Goal: Task Accomplishment & Management: Complete application form

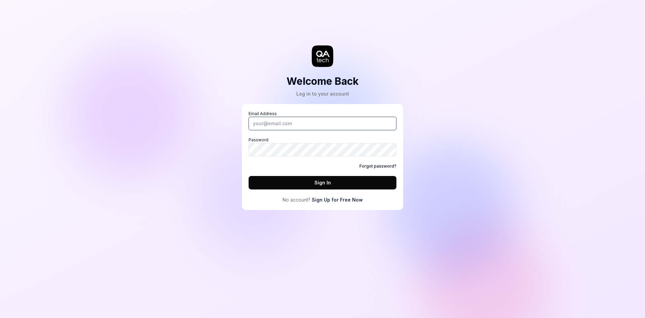
click at [267, 126] on input "Email Address" at bounding box center [323, 123] width 148 height 13
type input "jamar@localauctions.com"
click at [249, 176] on button "Sign In" at bounding box center [323, 182] width 148 height 13
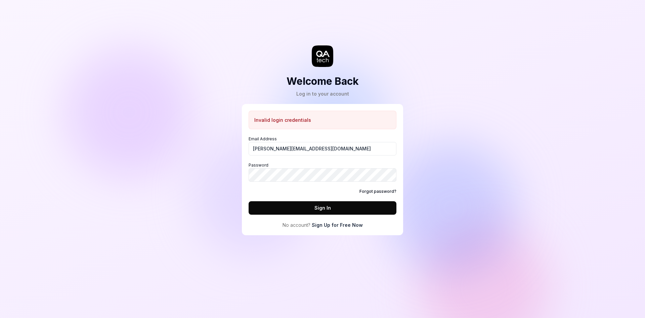
click at [345, 224] on link "Sign Up for Free Now" at bounding box center [337, 224] width 51 height 7
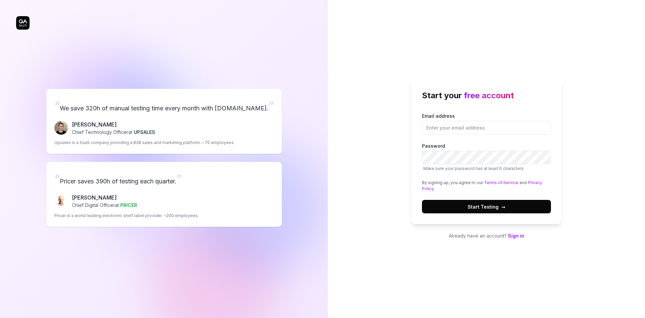
click at [514, 237] on link "Sign in" at bounding box center [516, 236] width 16 height 6
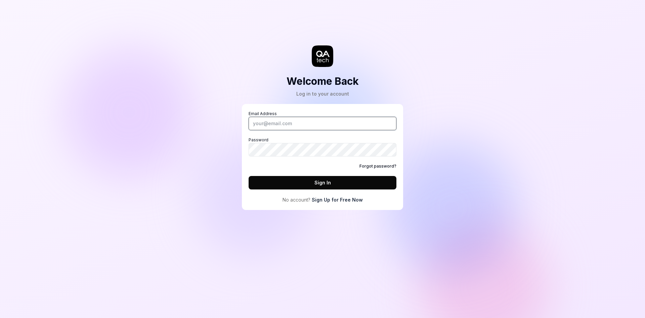
click at [264, 121] on input "Email Address" at bounding box center [323, 123] width 148 height 13
type input "[PERSON_NAME][EMAIL_ADDRESS][DOMAIN_NAME]"
click at [249, 176] on button "Sign In" at bounding box center [323, 182] width 148 height 13
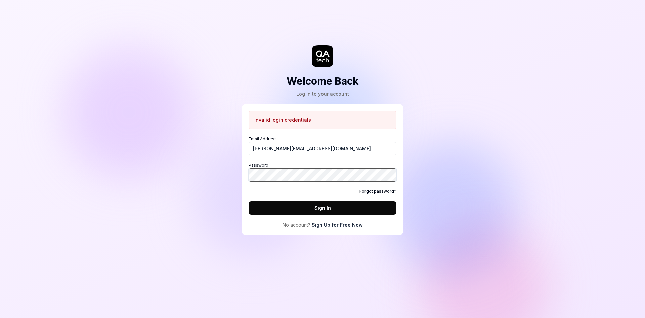
click at [249, 201] on button "Sign In" at bounding box center [323, 207] width 148 height 13
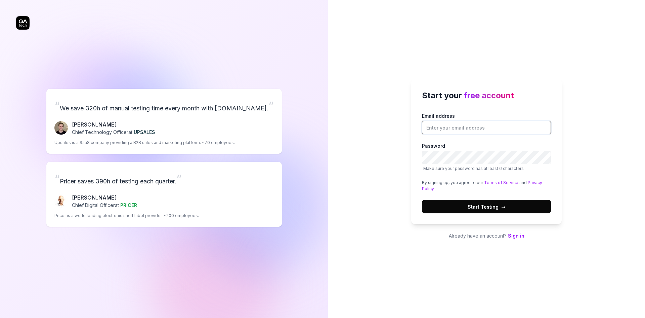
click at [440, 127] on input "Email address" at bounding box center [486, 127] width 129 height 13
type input "jamar@localauctions.com"
click at [396, 233] on div "Start your free account Email address jamar@localauctions.com Password Make sur…" at bounding box center [486, 159] width 317 height 318
click at [489, 207] on span "Start Testing →" at bounding box center [487, 206] width 38 height 7
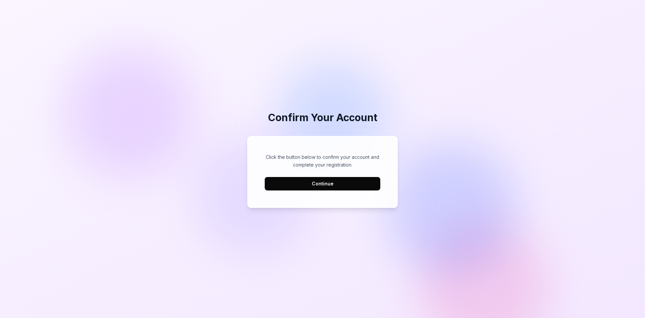
click at [327, 181] on button "Continue" at bounding box center [323, 183] width 116 height 13
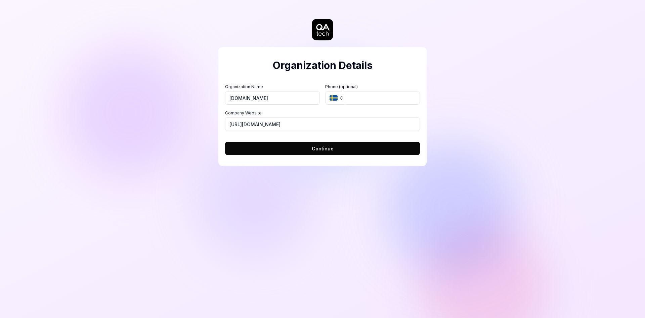
type input "LocalAuctions.com"
click at [322, 150] on span "Continue" at bounding box center [323, 148] width 22 height 7
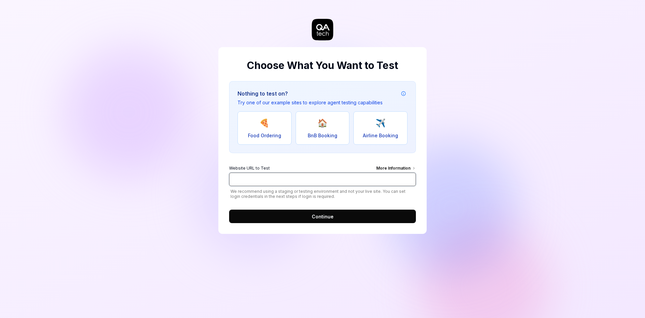
click at [254, 178] on input "Website URL to Test More Information" at bounding box center [322, 178] width 187 height 13
paste input "[URL][DOMAIN_NAME]"
type input "[URL][DOMAIN_NAME]"
click at [322, 216] on span "Continue" at bounding box center [323, 216] width 22 height 7
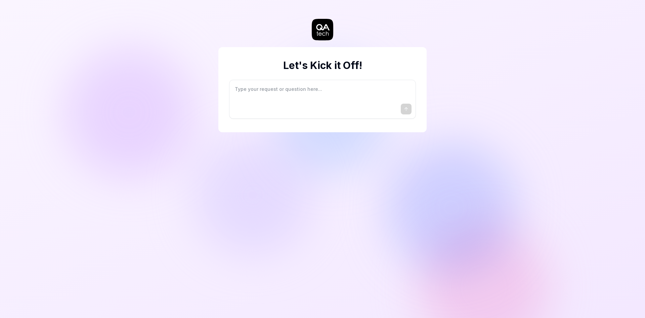
type textarea "*"
type textarea "I"
type textarea "*"
type textarea "I"
type textarea "*"
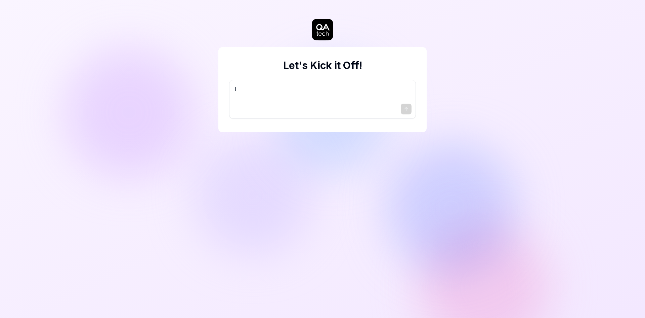
type textarea "I w"
type textarea "*"
type textarea "I wa"
type textarea "*"
type textarea "I wan"
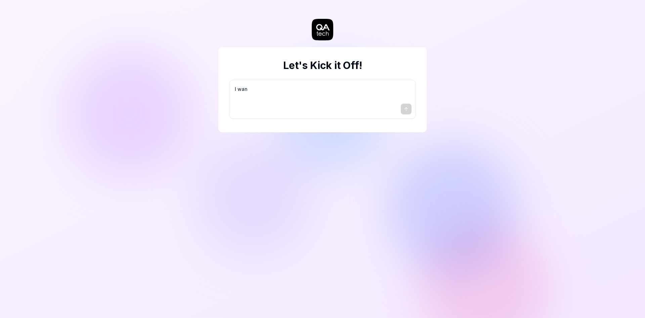
type textarea "*"
type textarea "I want"
type textarea "*"
type textarea "I want"
type textarea "*"
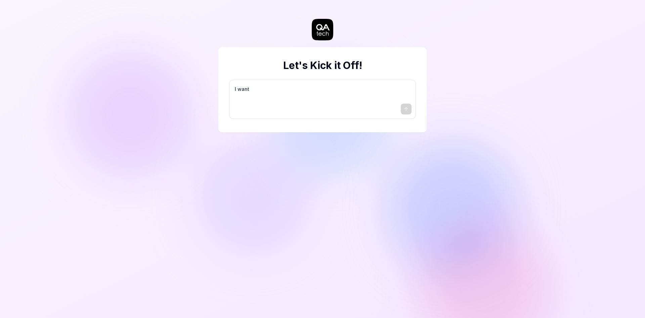
type textarea "I want a"
type textarea "*"
type textarea "I want a"
type textarea "*"
type textarea "I want a g"
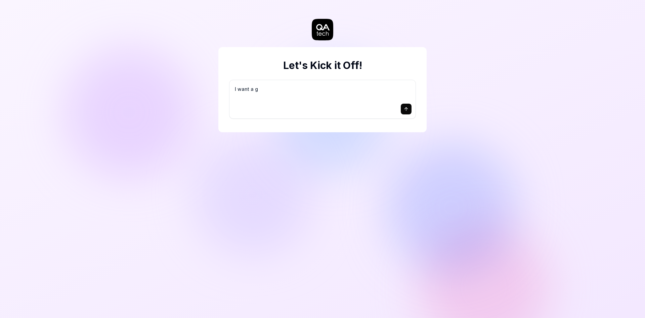
type textarea "*"
type textarea "I want a go"
type textarea "*"
type textarea "I want a goo"
type textarea "*"
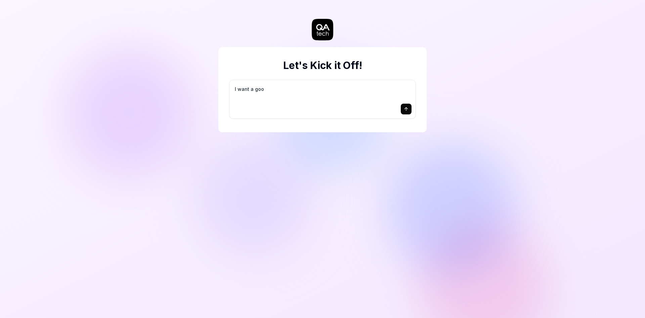
type textarea "I want a good"
type textarea "*"
type textarea "I want a good"
type textarea "*"
type textarea "I want a good t"
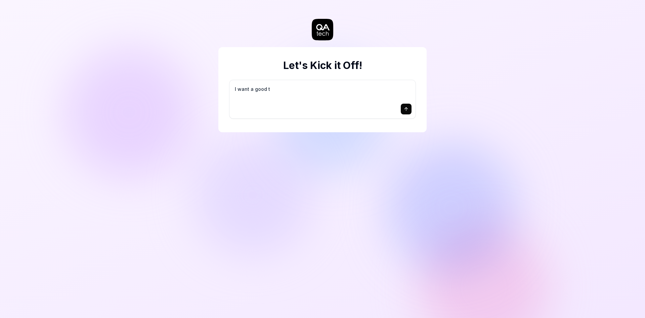
type textarea "*"
type textarea "I want a good te"
type textarea "*"
type textarea "I want a good tes"
type textarea "*"
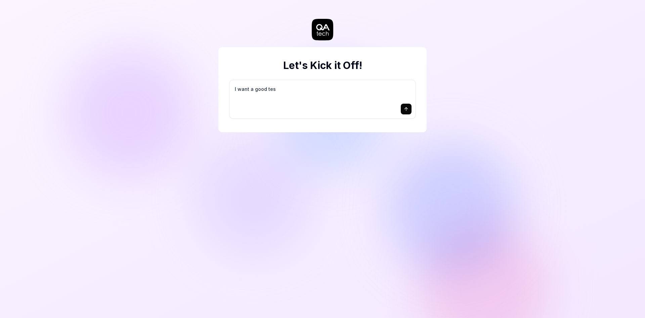
type textarea "I want a good test"
type textarea "*"
type textarea "I want a good test"
type textarea "*"
type textarea "I want a good test s"
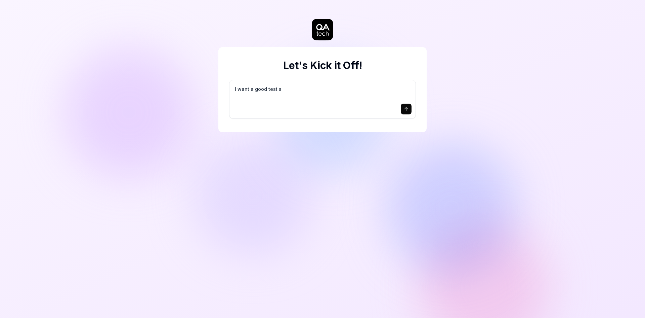
type textarea "*"
type textarea "I want a good test se"
type textarea "*"
type textarea "I want a good test set"
type textarea "*"
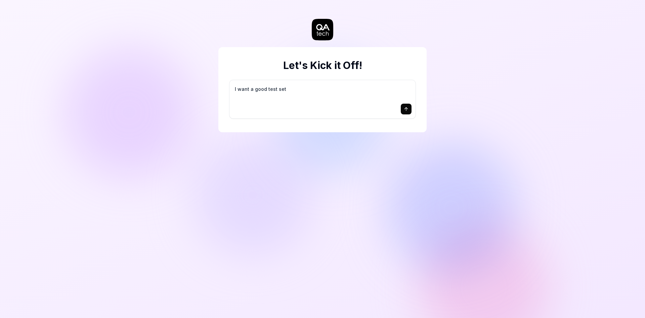
type textarea "I want a good test setu"
type textarea "*"
type textarea "I want a good test setup"
type textarea "*"
type textarea "I want a good test setup"
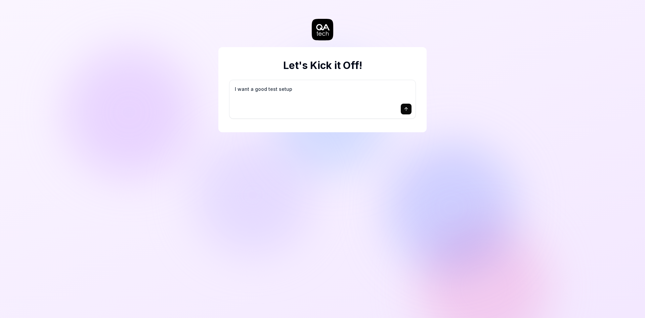
type textarea "*"
type textarea "I want a good test setup f"
type textarea "*"
type textarea "I want a good test setup fo"
type textarea "*"
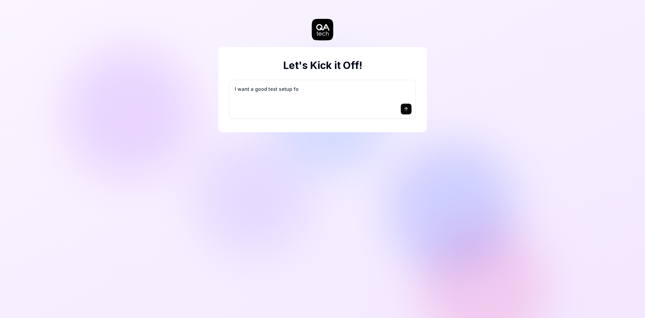
type textarea "I want a good test setup for"
type textarea "*"
type textarea "I want a good test setup for"
type textarea "*"
type textarea "I want a good test setup for m"
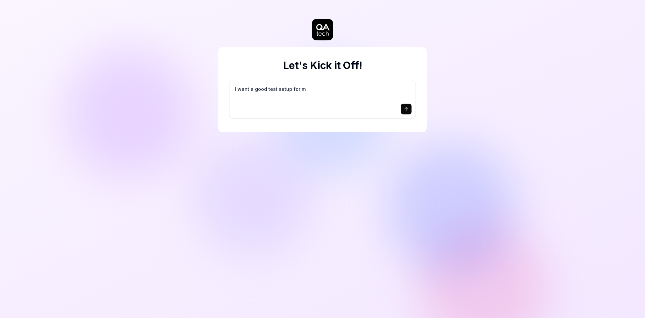
type textarea "*"
type textarea "I want a good test setup for my"
type textarea "*"
type textarea "I want a good test setup for my"
type textarea "*"
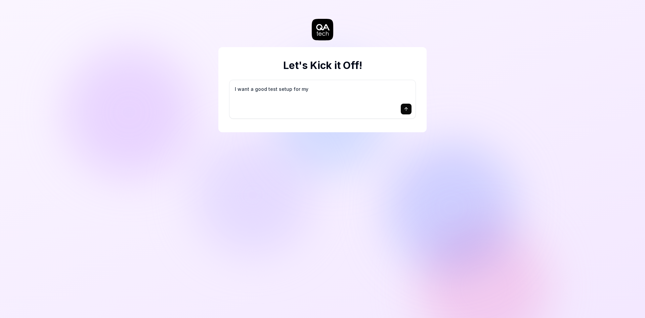
type textarea "I want a good test setup for my s"
type textarea "*"
type textarea "I want a good test setup for my si"
type textarea "*"
type textarea "I want a good test setup for my sit"
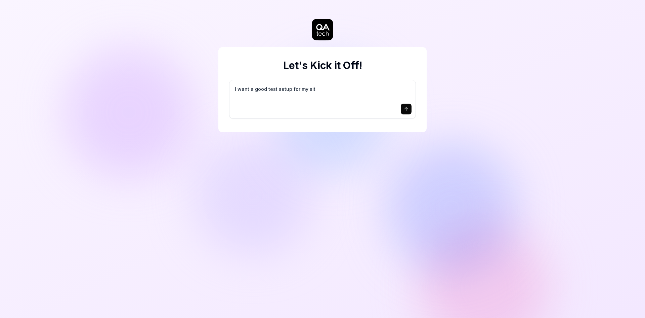
type textarea "*"
type textarea "I want a good test setup for my site"
type textarea "*"
type textarea "I want a good test setup for my site"
type textarea "*"
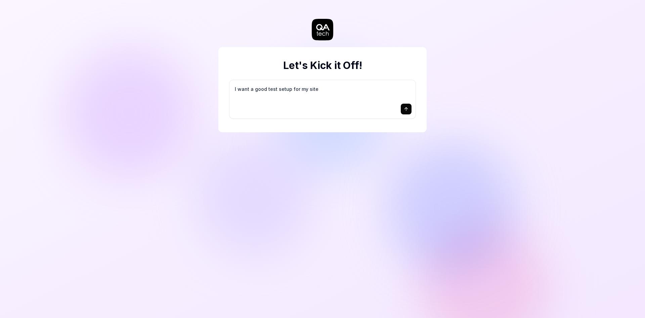
type textarea "I want a good test setup for my site -"
type textarea "*"
type textarea "I want a good test setup for my site -"
type textarea "*"
type textarea "I want a good test setup for my site - h"
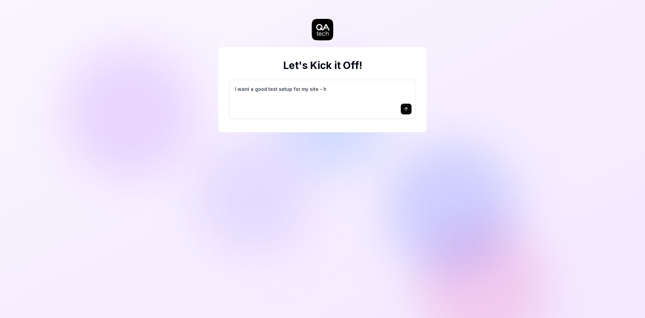
type textarea "*"
type textarea "I want a good test setup for my site - he"
type textarea "*"
type textarea "I want a good test setup for my site - hel"
type textarea "*"
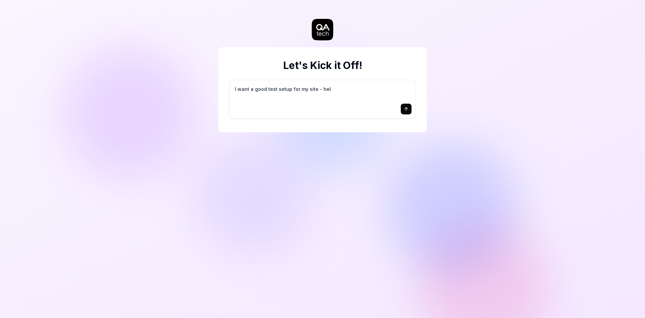
type textarea "I want a good test setup for my site - help"
type textarea "*"
type textarea "I want a good test setup for my site - help"
type textarea "*"
type textarea "I want a good test setup for my site - help m"
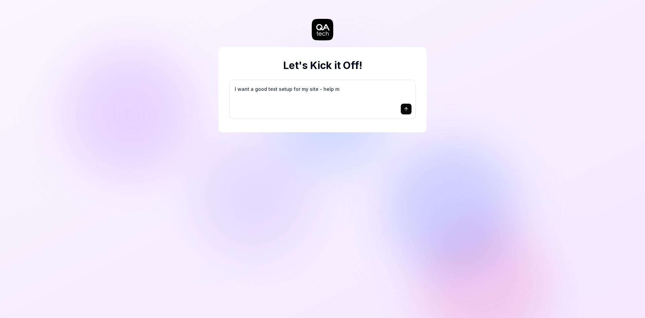
type textarea "*"
type textarea "I want a good test setup for my site - help me"
type textarea "*"
type textarea "I want a good test setup for my site - help me"
type textarea "*"
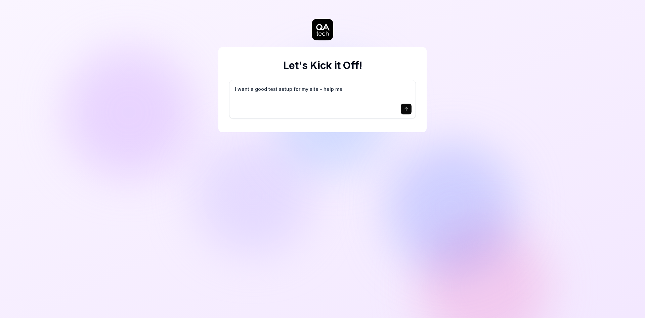
type textarea "I want a good test setup for my site - help me c"
type textarea "*"
type textarea "I want a good test setup for my site - help me cr"
type textarea "*"
type textarea "I want a good test setup for my site - help me cre"
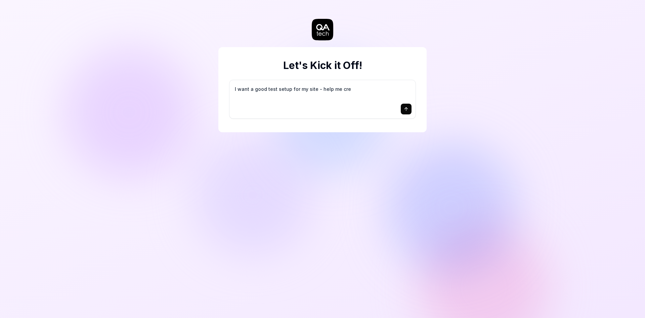
type textarea "*"
type textarea "I want a good test setup for my site - help me crea"
type textarea "*"
type textarea "I want a good test setup for my site - help me creat"
type textarea "*"
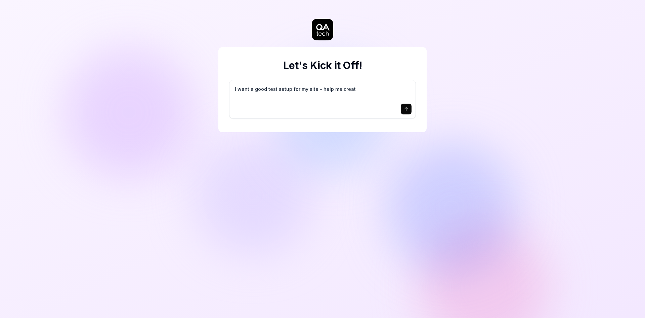
type textarea "I want a good test setup for my site - help me create"
type textarea "*"
type textarea "I want a good test setup for my site - help me create"
type textarea "*"
type textarea "I want a good test setup for my site - help me create t"
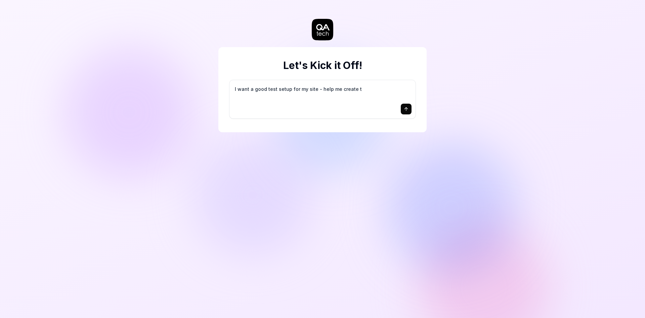
type textarea "*"
type textarea "I want a good test setup for my site - help me create th"
type textarea "*"
type textarea "I want a good test setup for my site - help me create the"
type textarea "*"
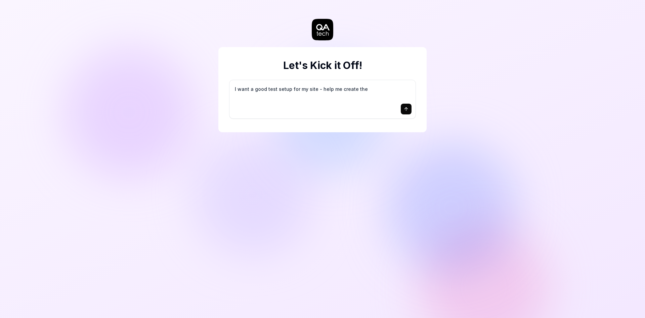
type textarea "I want a good test setup for my site - help me create the"
type textarea "*"
type textarea "I want a good test setup for my site - help me create the f"
type textarea "*"
type textarea "I want a good test setup for my site - help me create the fi"
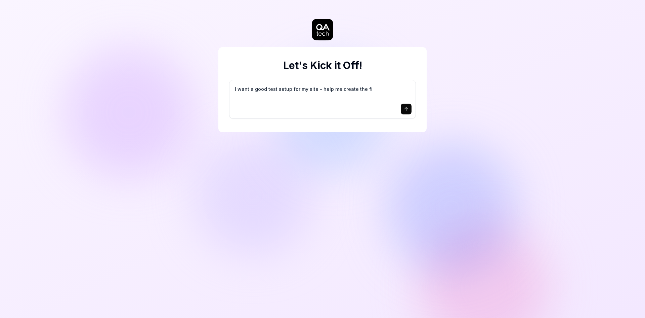
type textarea "*"
type textarea "I want a good test setup for my site - help me create the fir"
type textarea "*"
type textarea "I want a good test setup for my site - help me create the firs"
type textarea "*"
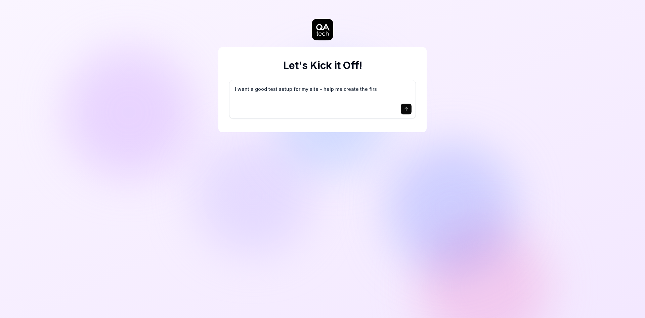
type textarea "I want a good test setup for my site - help me create the first"
type textarea "*"
type textarea "I want a good test setup for my site - help me create the first"
type textarea "*"
type textarea "I want a good test setup for my site - help me create the first 3"
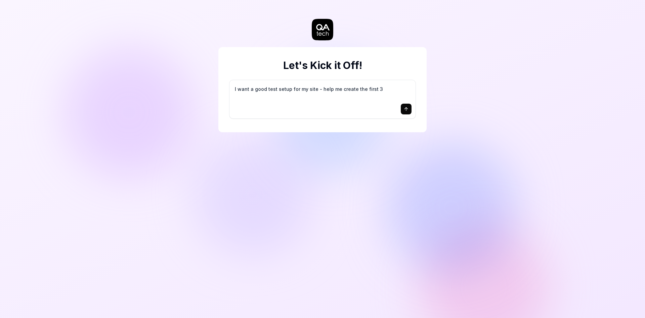
type textarea "*"
type textarea "I want a good test setup for my site - help me create the first 3-"
type textarea "*"
type textarea "I want a good test setup for my site - help me create the first 3-5"
type textarea "*"
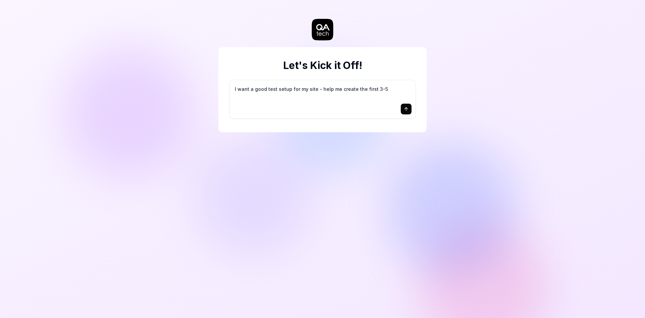
type textarea "I want a good test setup for my site - help me create the first 3-5"
type textarea "*"
type textarea "I want a good test setup for my site - help me create the first 3-5 t"
type textarea "*"
type textarea "I want a good test setup for my site - help me create the first 3-5 te"
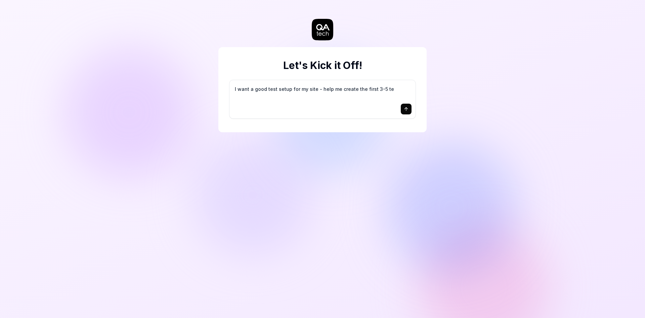
type textarea "*"
type textarea "I want a good test setup for my site - help me create the first 3-5 tes"
type textarea "*"
type textarea "I want a good test setup for my site - help me create the first 3-5 test"
type textarea "*"
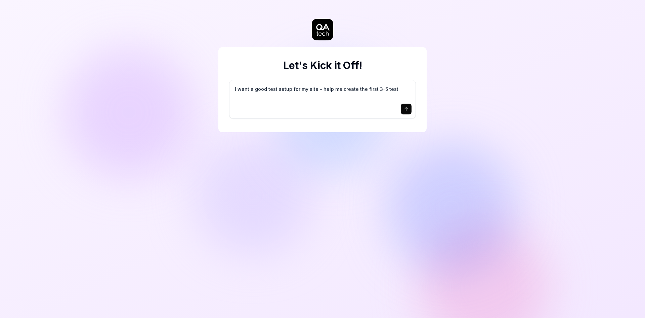
type textarea "I want a good test setup for my site - help me create the first 3-5 test"
type textarea "*"
type textarea "I want a good test setup for my site - help me create the first 3-5 test c"
type textarea "*"
type textarea "I want a good test setup for my site - help me create the first 3-5 test ca"
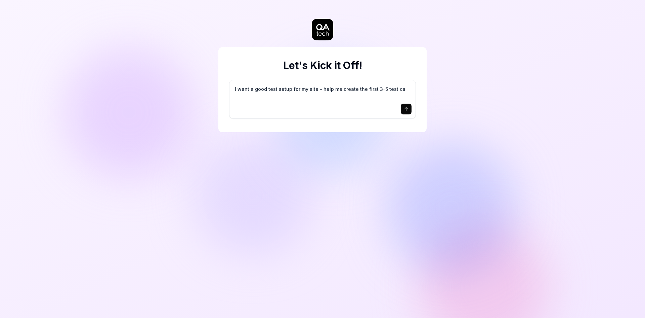
type textarea "*"
type textarea "I want a good test setup for my site - help me create the first 3-5 test cas"
type textarea "*"
type textarea "I want a good test setup for my site - help me create the first 3-5 test case"
type textarea "*"
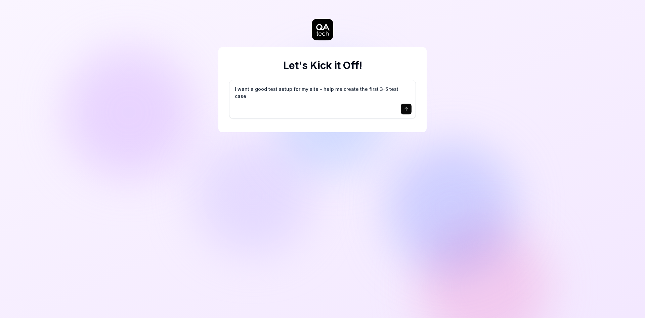
type textarea "I want a good test setup for my site - help me create the first 3-5 test cases"
click at [406, 112] on button "submit" at bounding box center [406, 109] width 11 height 11
type textarea "*"
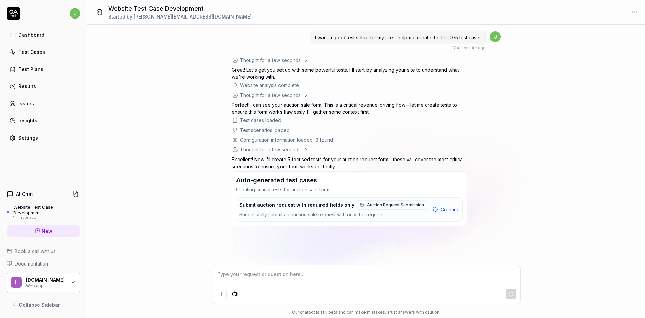
scroll to position [109, 0]
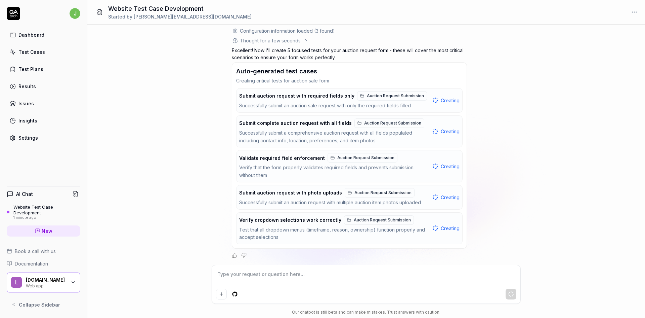
type textarea "*"
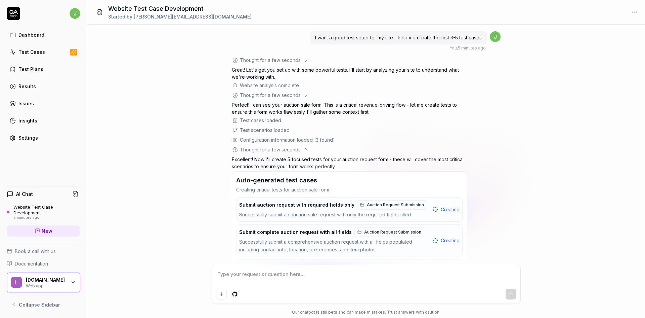
scroll to position [109, 0]
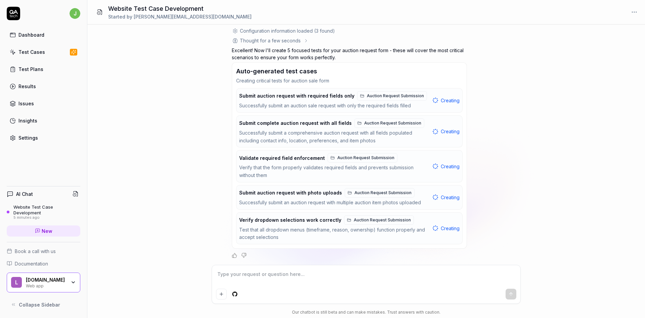
click at [290, 122] on span "Submit complete auction request with all fields" at bounding box center [295, 123] width 113 height 6
type textarea "*"
